Goal: Register for event/course

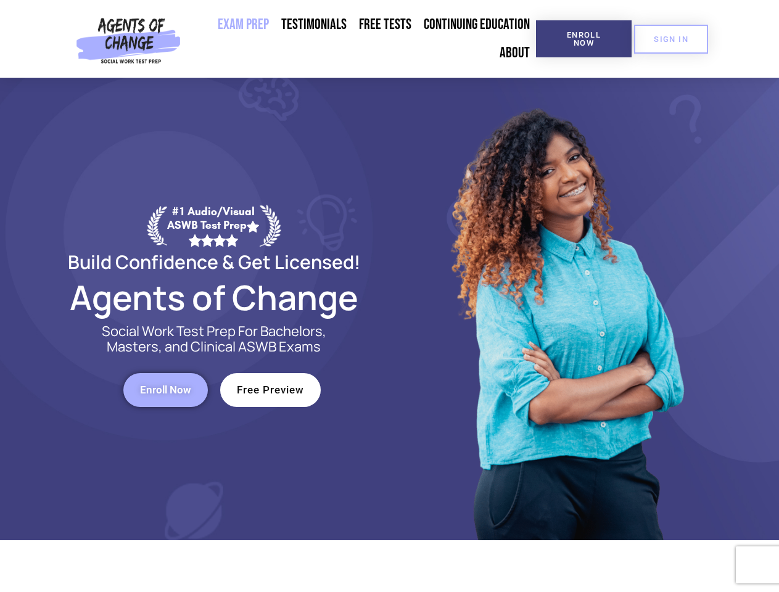
click at [390, 296] on div at bounding box center [566, 309] width 352 height 463
click at [584, 39] on span "Enroll Now" at bounding box center [584, 39] width 56 height 16
click at [671, 39] on span "SIGN IN" at bounding box center [671, 39] width 35 height 8
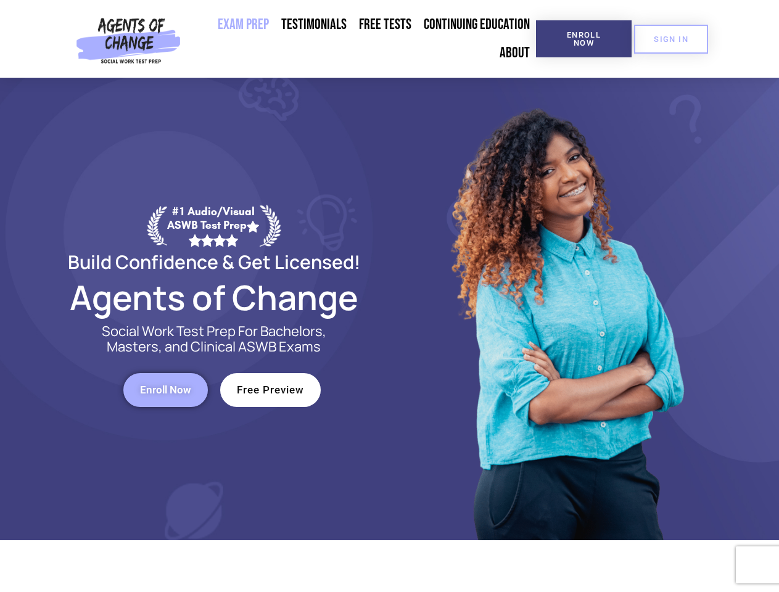
click at [165, 390] on span "Enroll Now" at bounding box center [165, 390] width 51 height 10
click at [270, 390] on span "Free Preview" at bounding box center [270, 390] width 67 height 10
